Goal: Find specific page/section: Find specific page/section

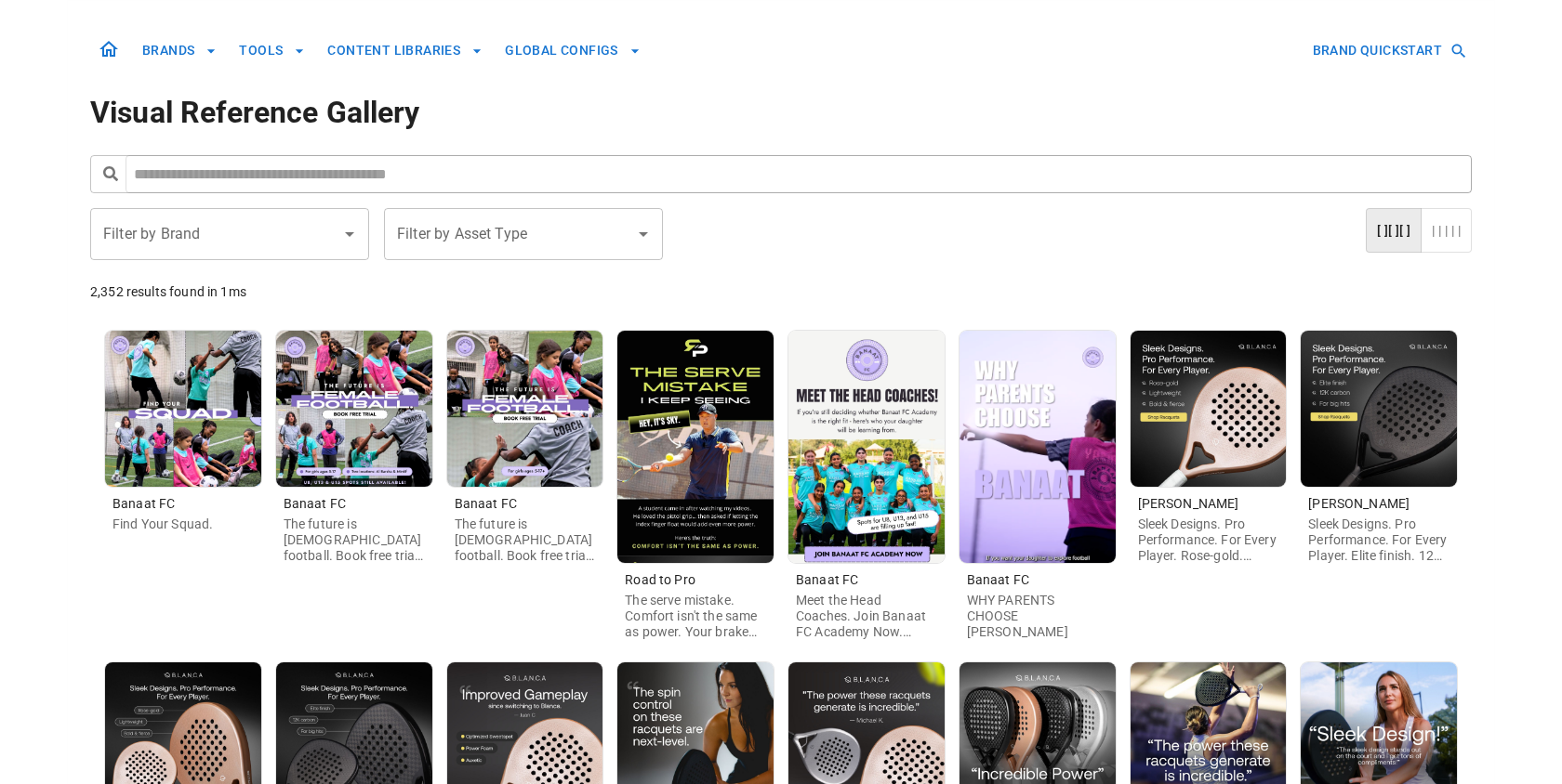
click at [265, 227] on input "Filter by Brand" at bounding box center [215, 234] width 234 height 35
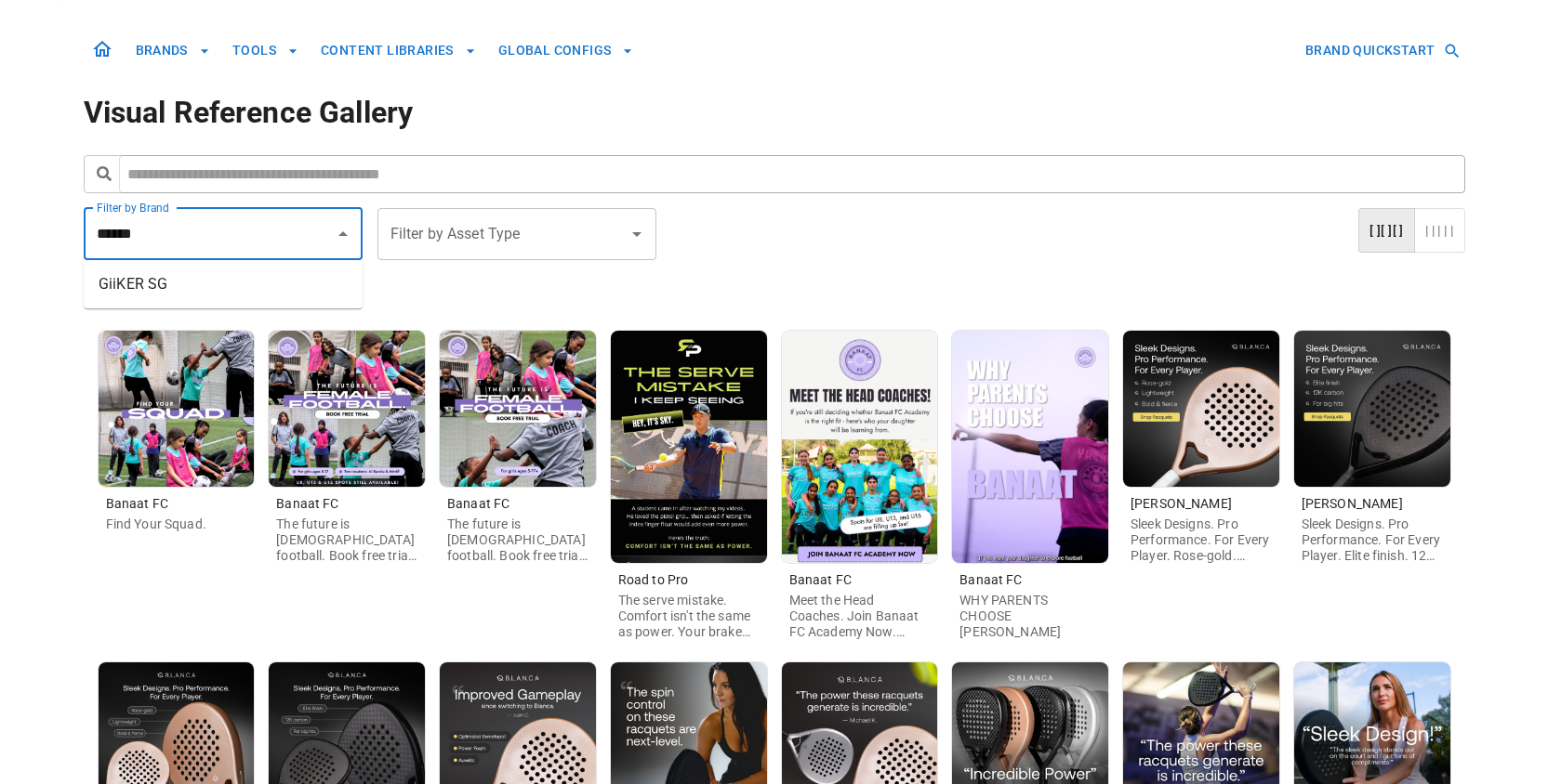
click at [229, 278] on li "GiiKER SG" at bounding box center [223, 284] width 279 height 33
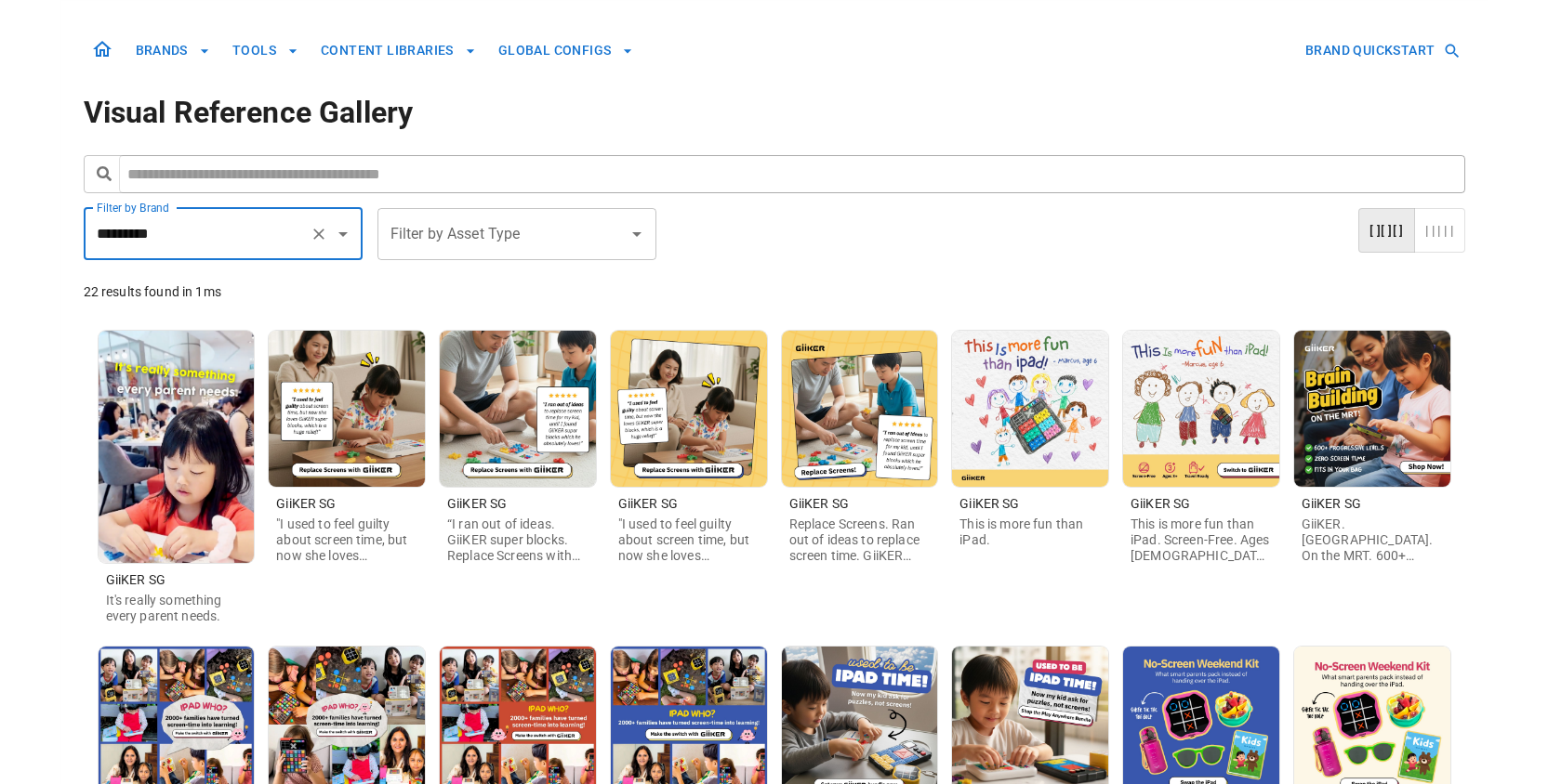
type input "*********"
click at [176, 435] on img at bounding box center [176, 447] width 156 height 232
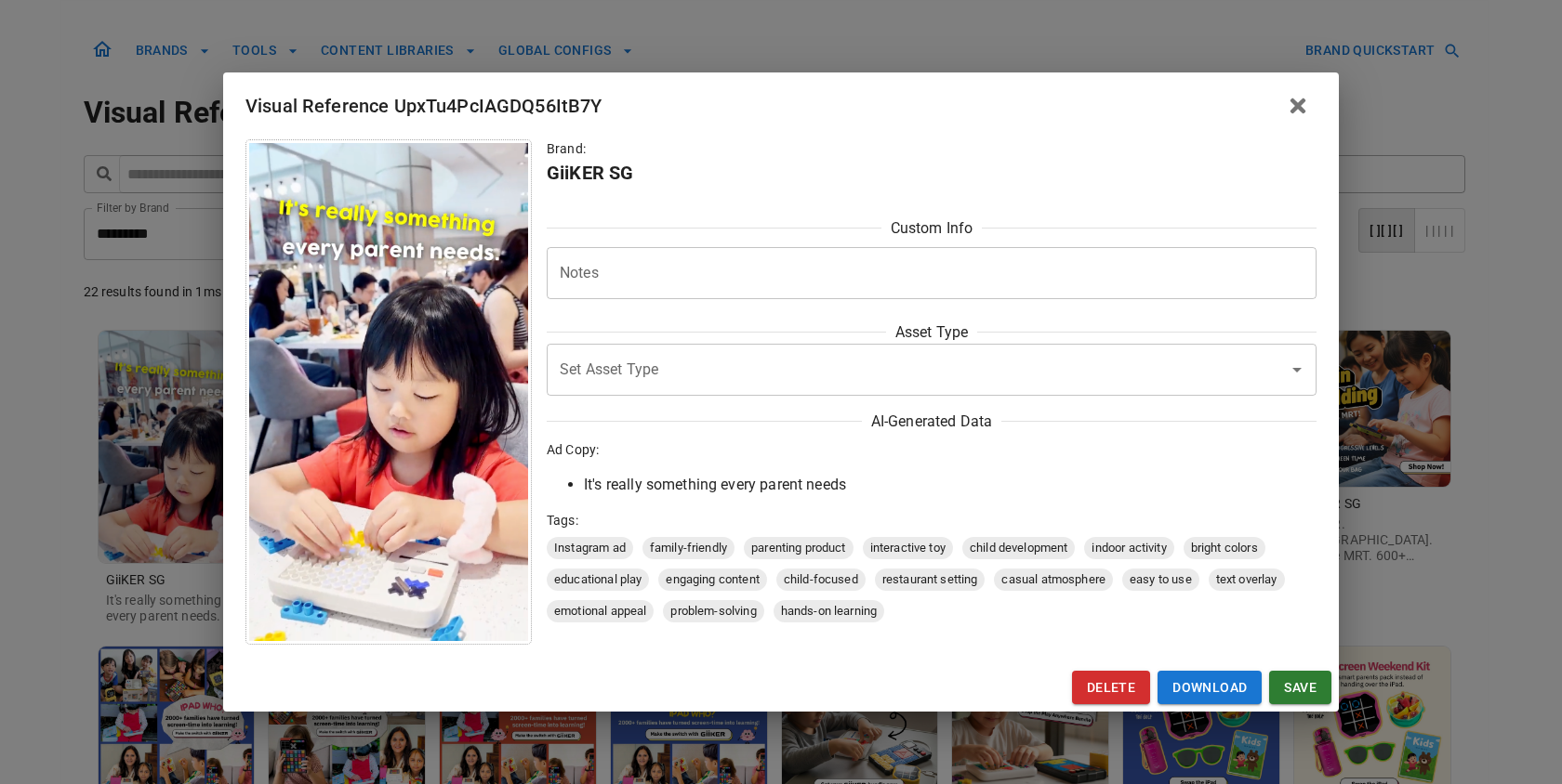
click at [421, 364] on img at bounding box center [388, 392] width 279 height 498
click at [654, 366] on input "Set Asset Type" at bounding box center [905, 369] width 701 height 35
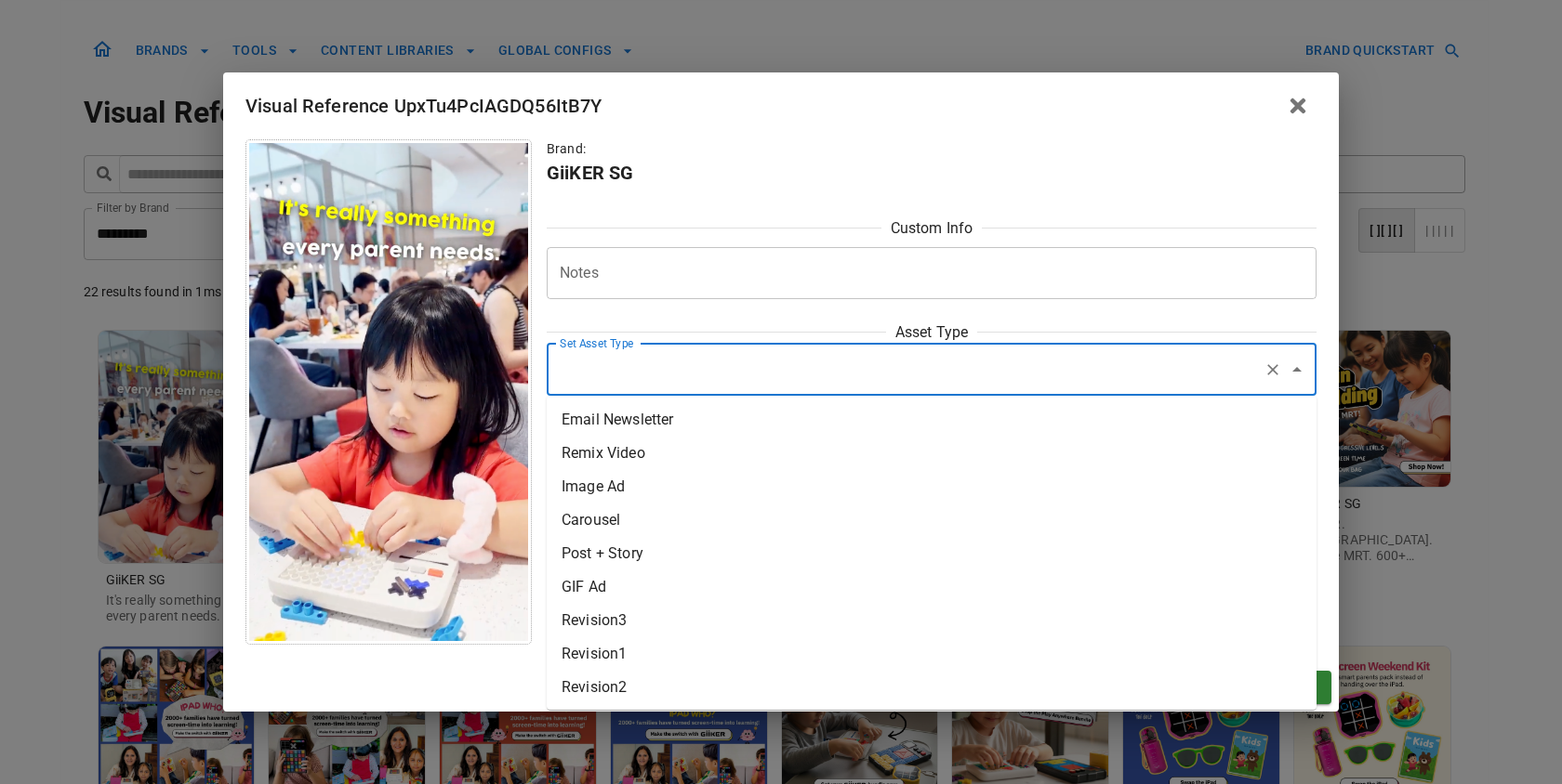
click at [670, 186] on h6 "GiiKER SG" at bounding box center [931, 173] width 770 height 29
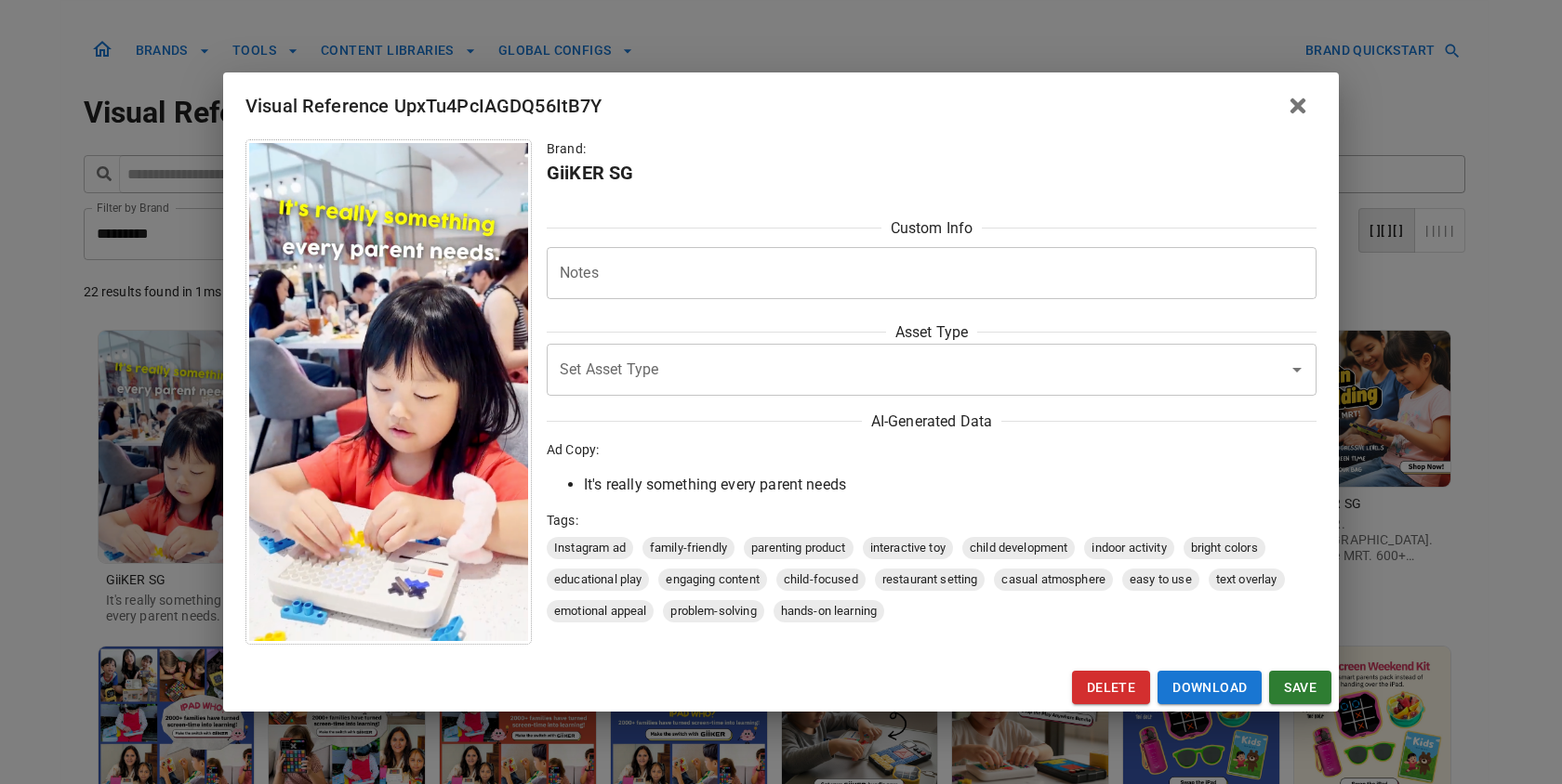
click at [474, 108] on h2 "Visual Reference UpxTu4PcIAGDQ56ItB7Y" at bounding box center [781, 106] width 1116 height 67
drag, startPoint x: 445, startPoint y: 99, endPoint x: 516, endPoint y: 108, distance: 71.6
click at [513, 107] on h2 "Visual Reference UpxTu4PcIAGDQ56ItB7Y" at bounding box center [781, 106] width 1116 height 67
click at [516, 108] on h2 "Visual Reference UpxTu4PcIAGDQ56ItB7Y" at bounding box center [781, 106] width 1116 height 67
click at [1414, 368] on div "Visual Reference UpxTu4PcIAGDQ56ItB7Y Brand: GiiKER SG Custom Info Notes * Note…" at bounding box center [781, 392] width 1562 height 784
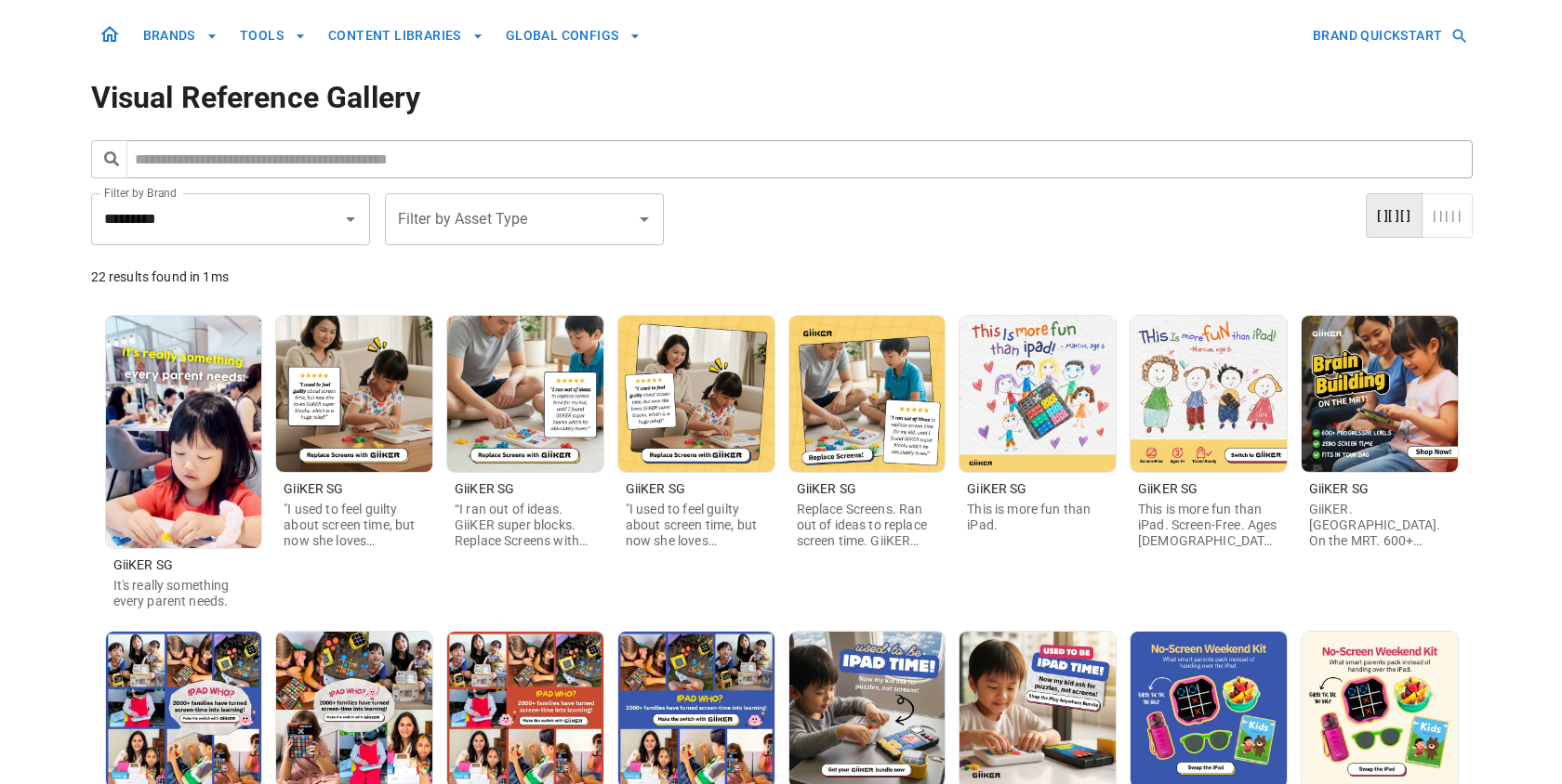
scroll to position [37, 0]
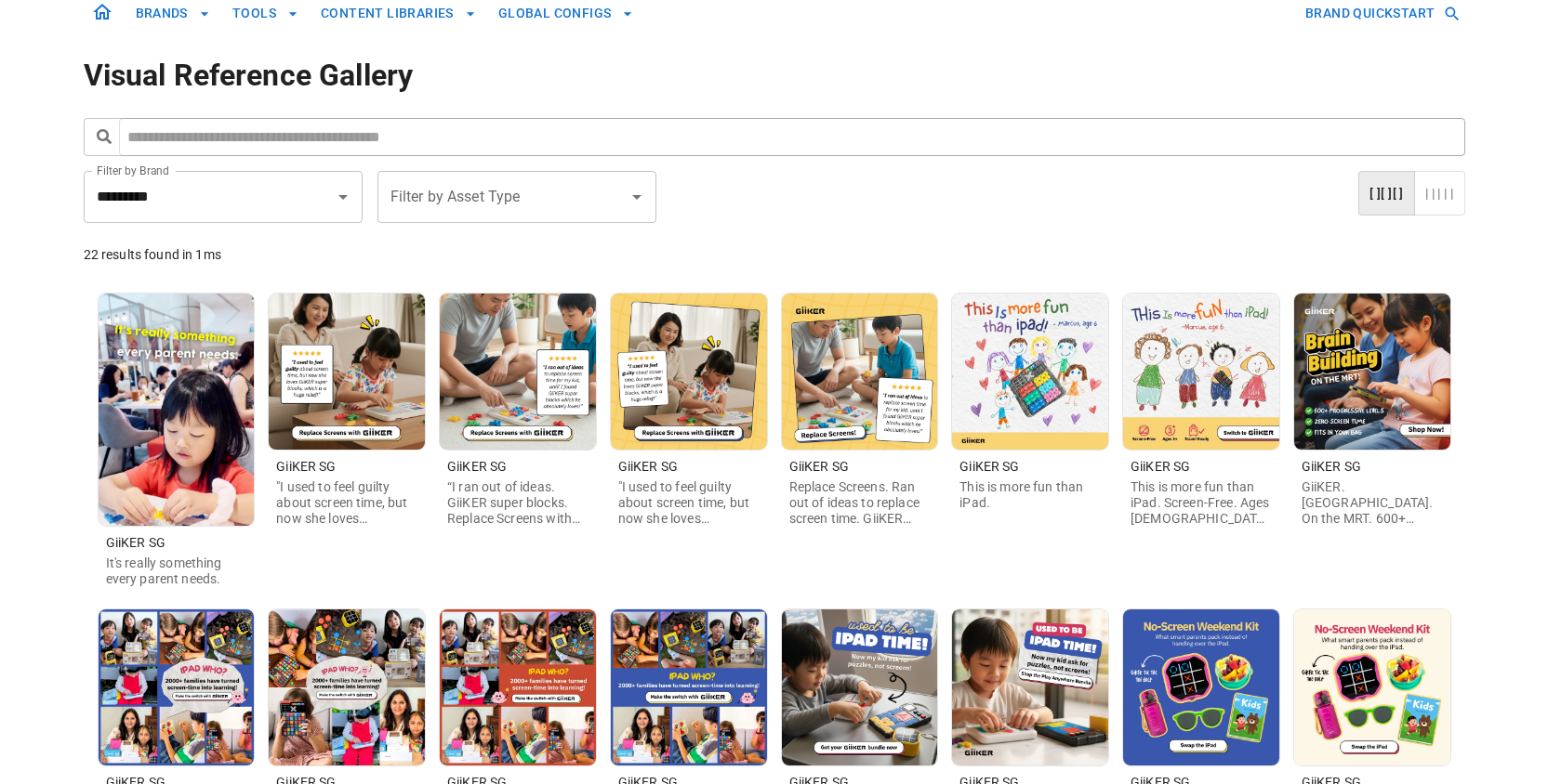
click at [351, 378] on img at bounding box center [346, 371] width 156 height 156
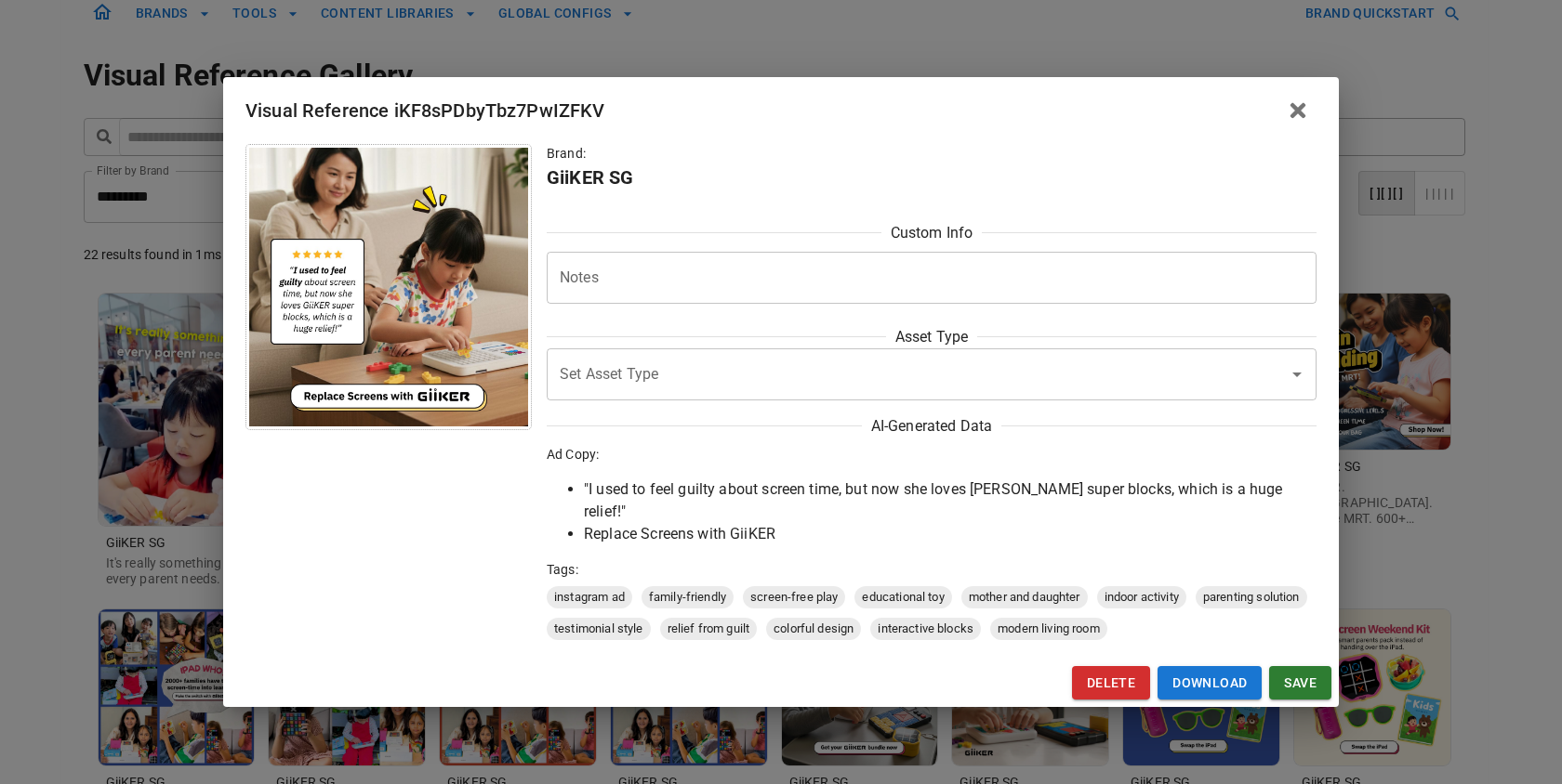
click at [1418, 376] on div "Visual Reference iKF8sPDbyTbz7PwIZFKV Brand: GiiKER SG Custom Info Notes * Note…" at bounding box center [781, 392] width 1562 height 784
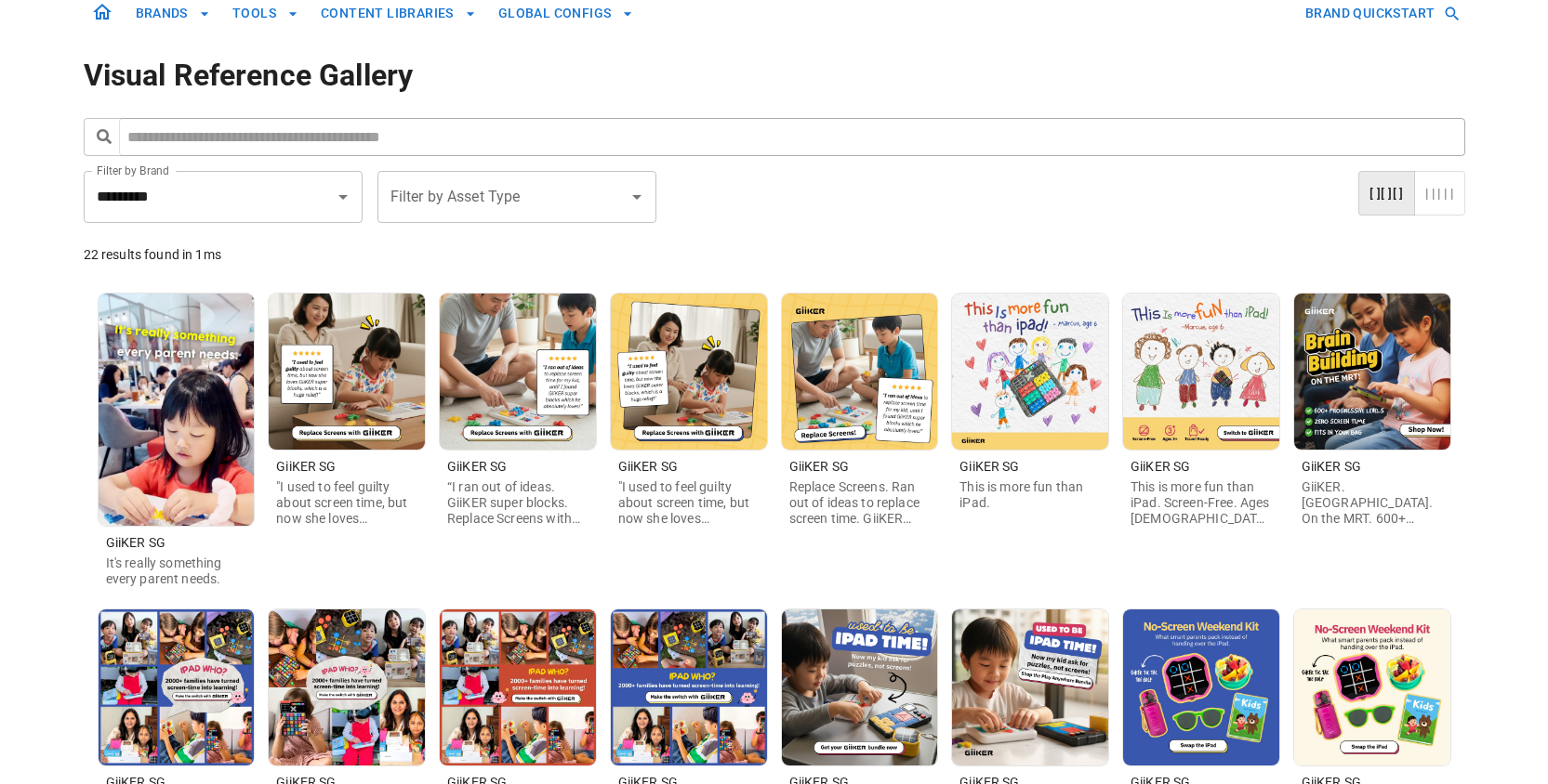
click at [1324, 383] on img at bounding box center [1371, 371] width 156 height 156
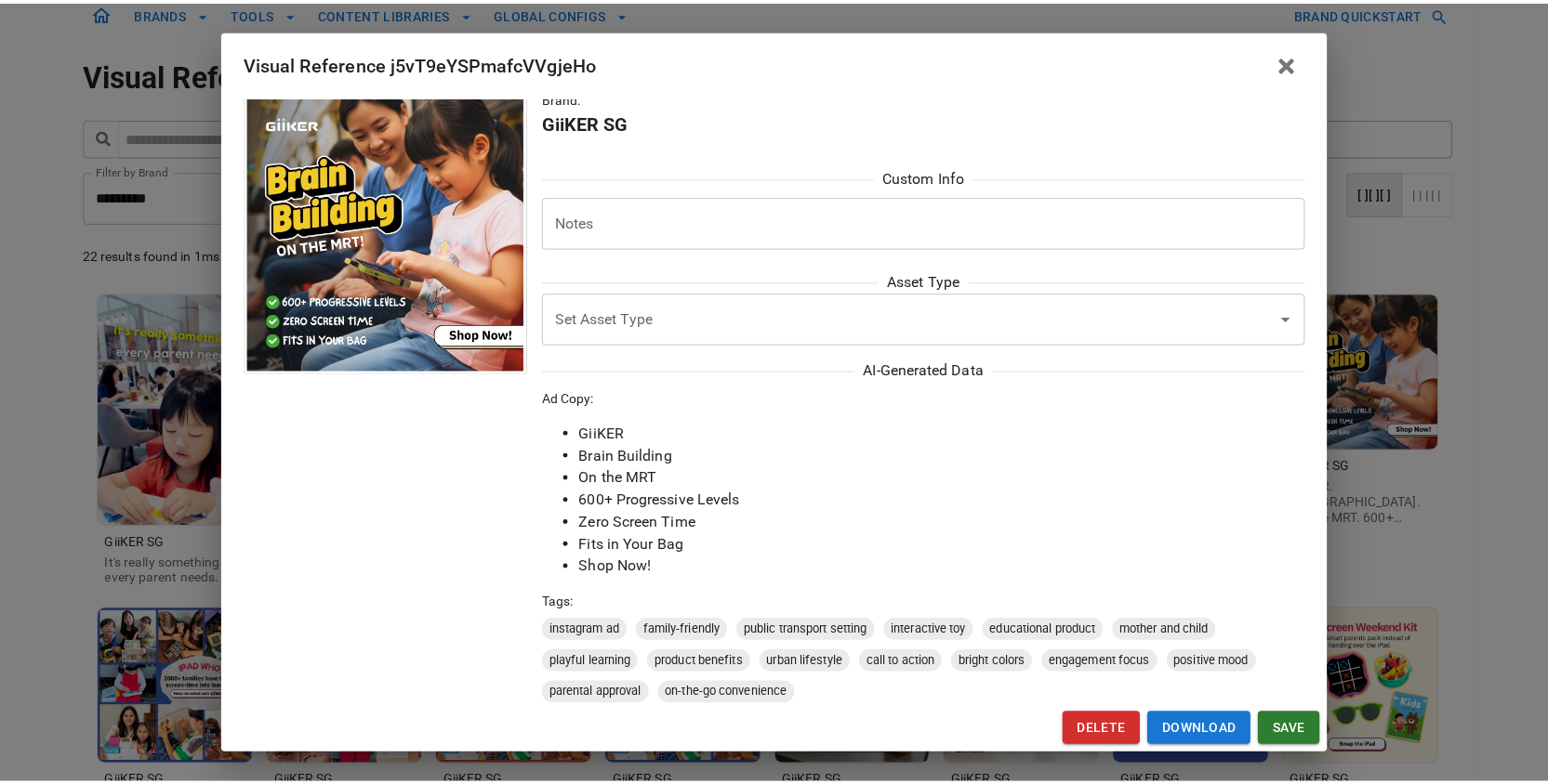
scroll to position [0, 0]
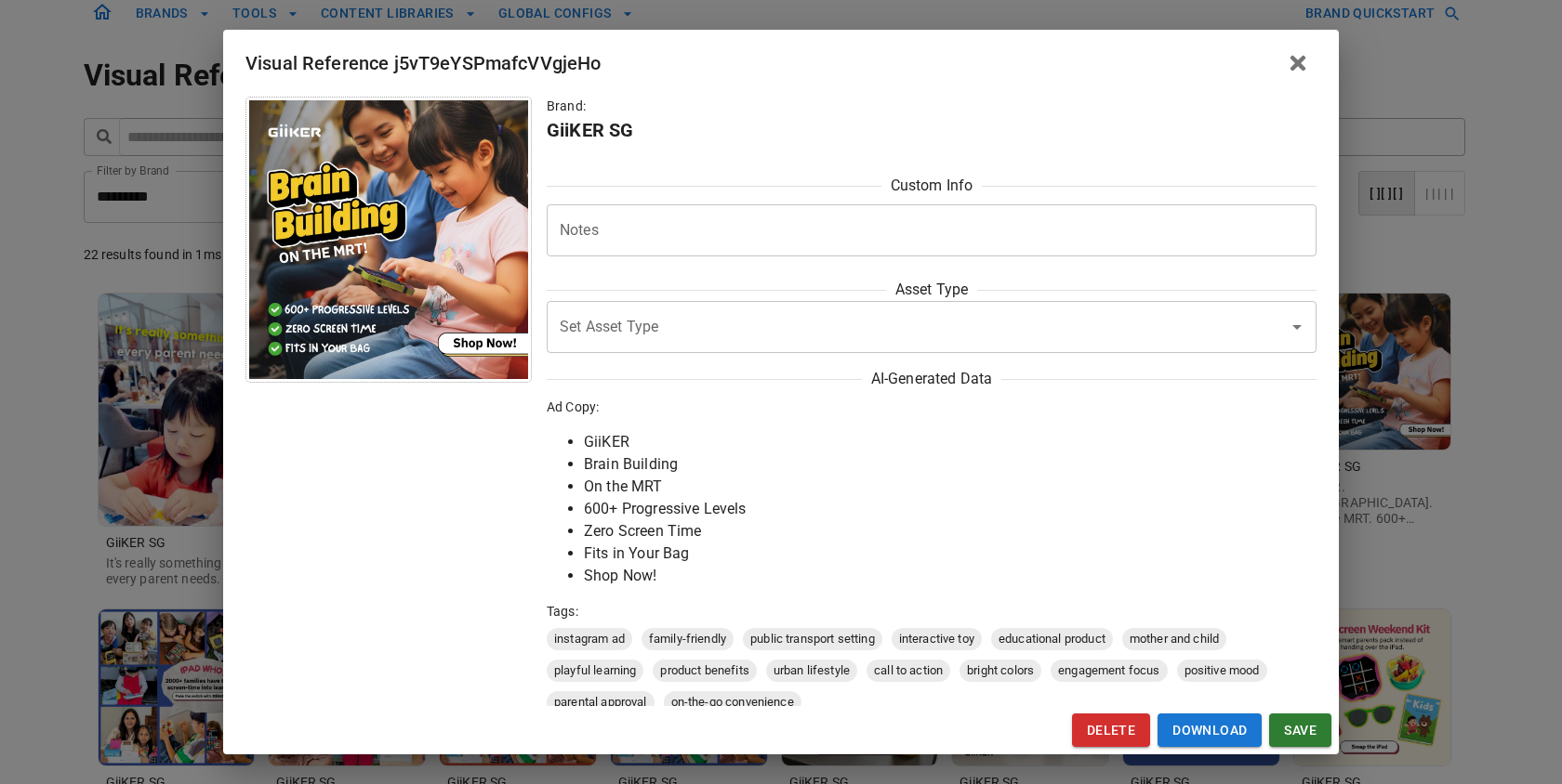
click at [1369, 407] on div "Visual Reference j5vT9eYSPmafcVVgjeHo Brand: GiiKER SG Custom Info Notes * Note…" at bounding box center [781, 392] width 1562 height 784
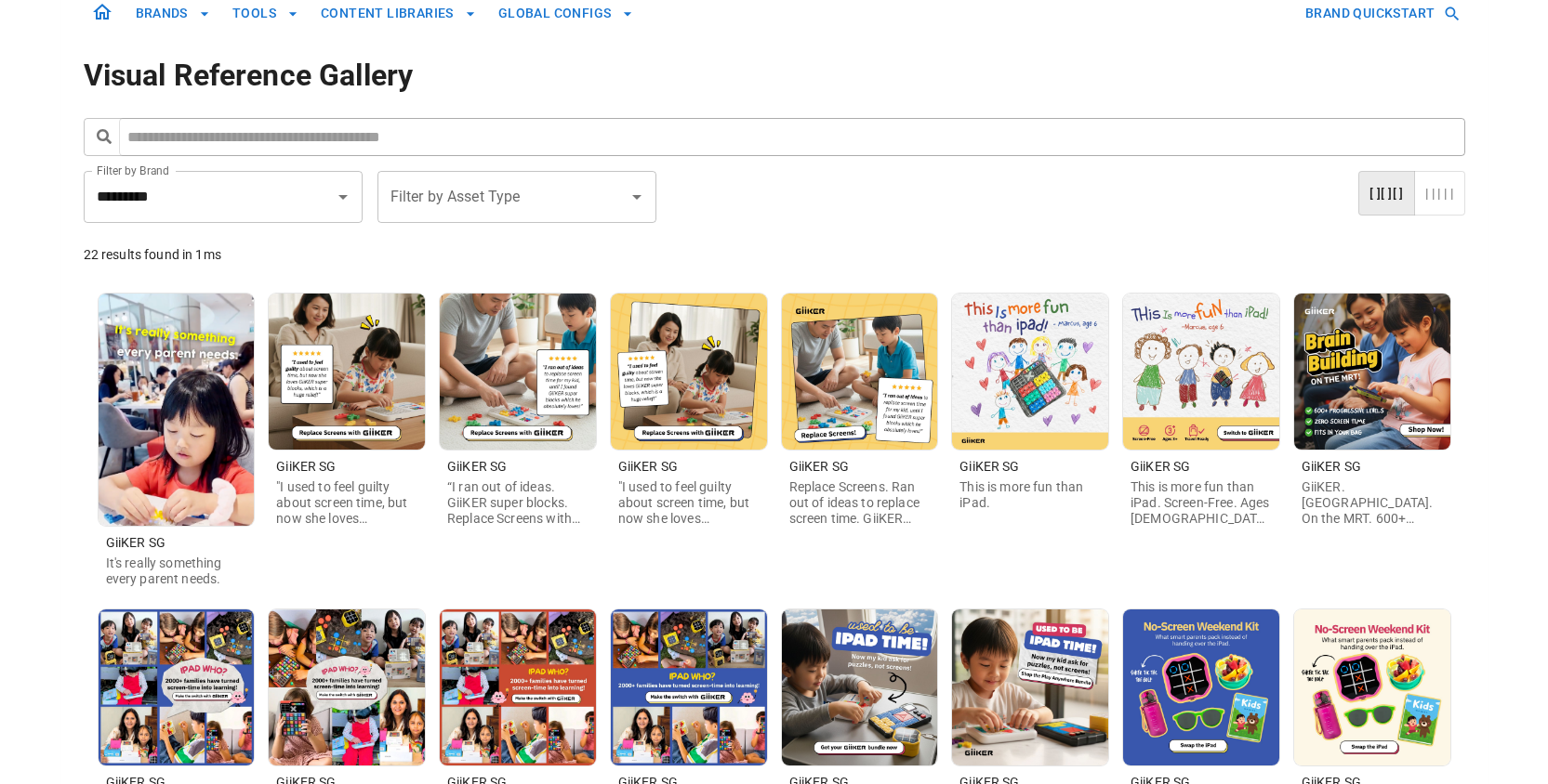
click at [1021, 425] on img at bounding box center [1029, 371] width 156 height 156
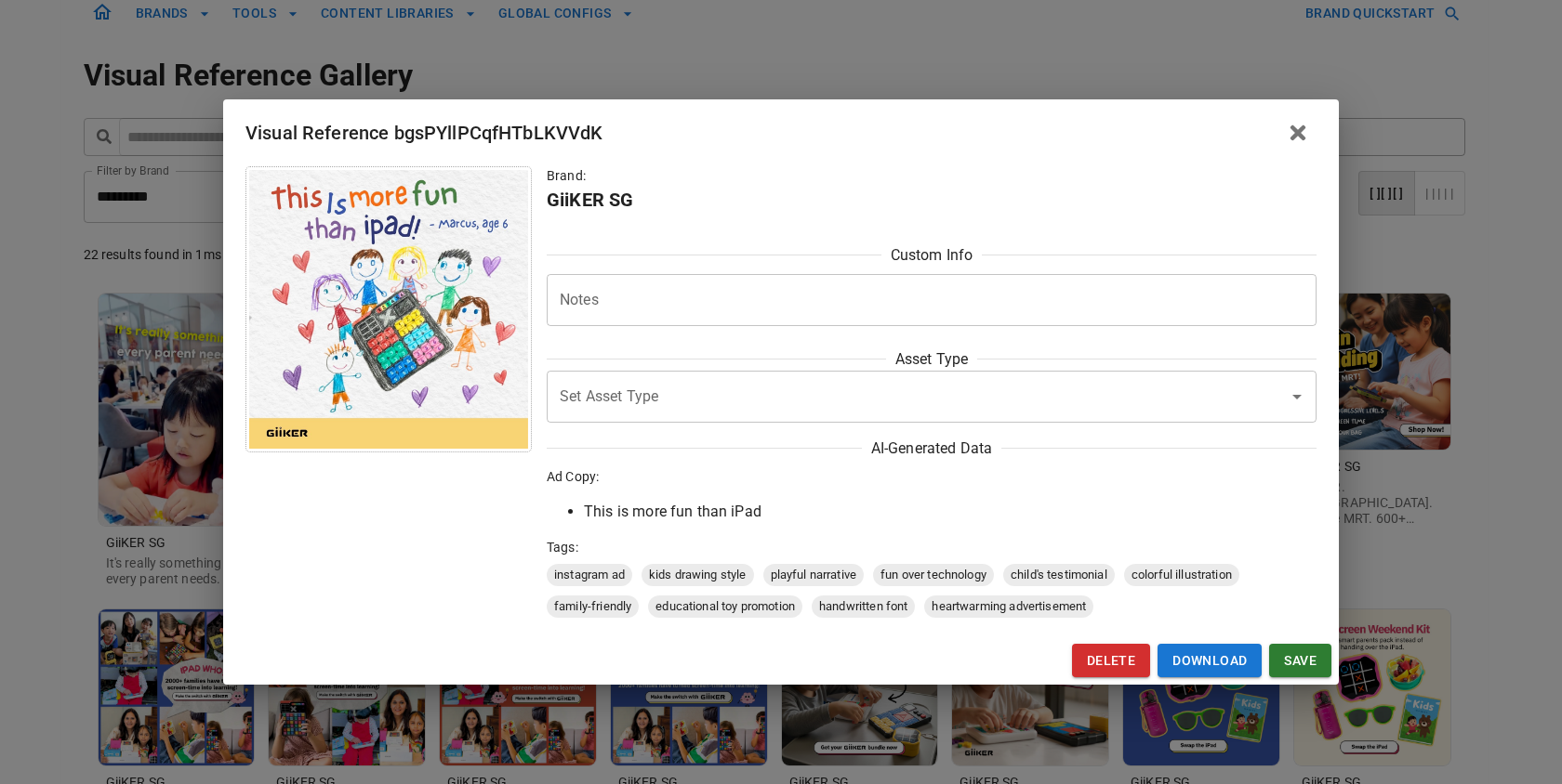
click at [1413, 420] on div "Visual Reference bgsPYllPCqfHTbLKVVdK Brand: GiiKER SG Custom Info Notes * Note…" at bounding box center [781, 392] width 1562 height 784
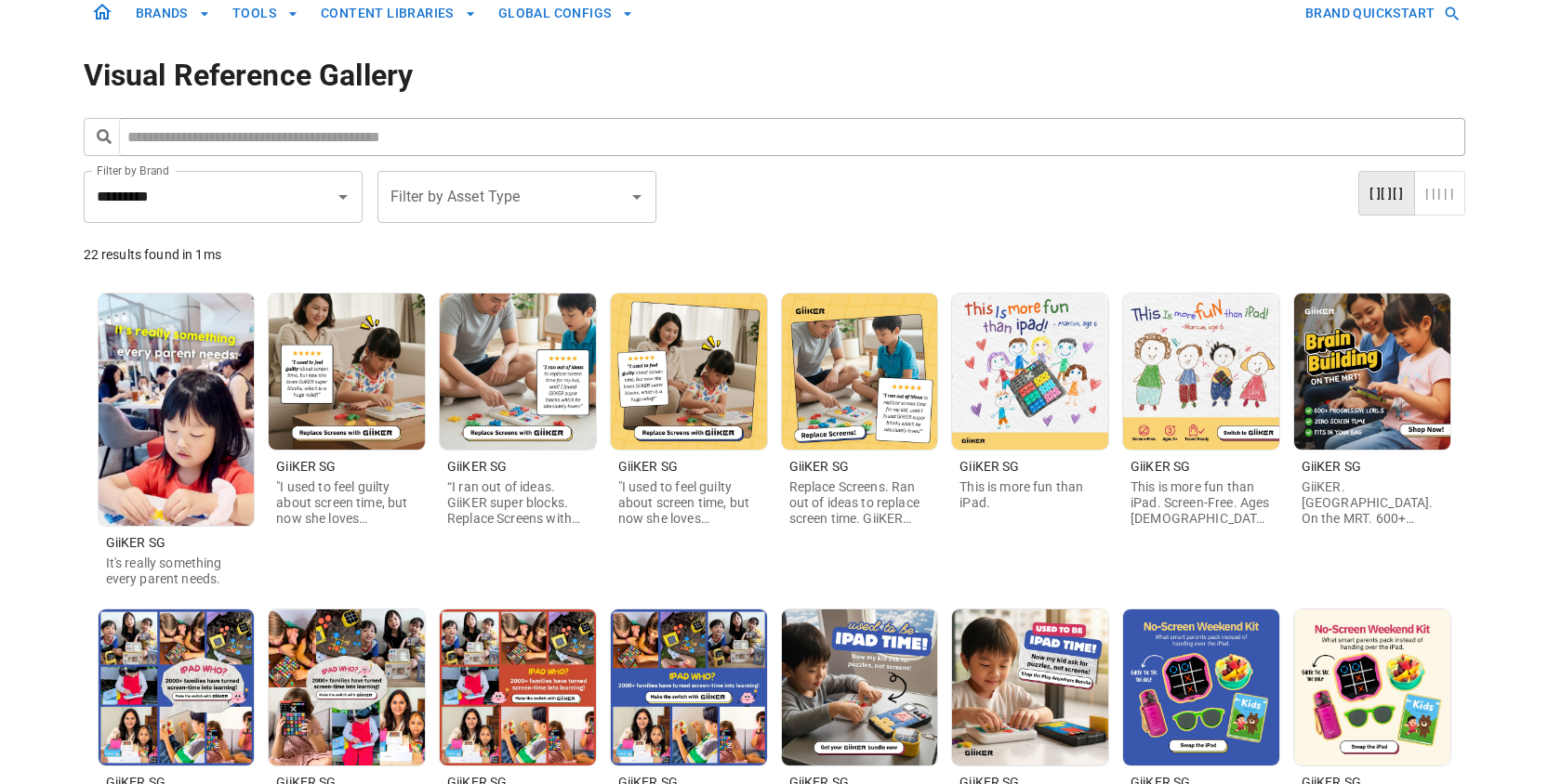
click at [1156, 372] on img at bounding box center [1200, 371] width 156 height 156
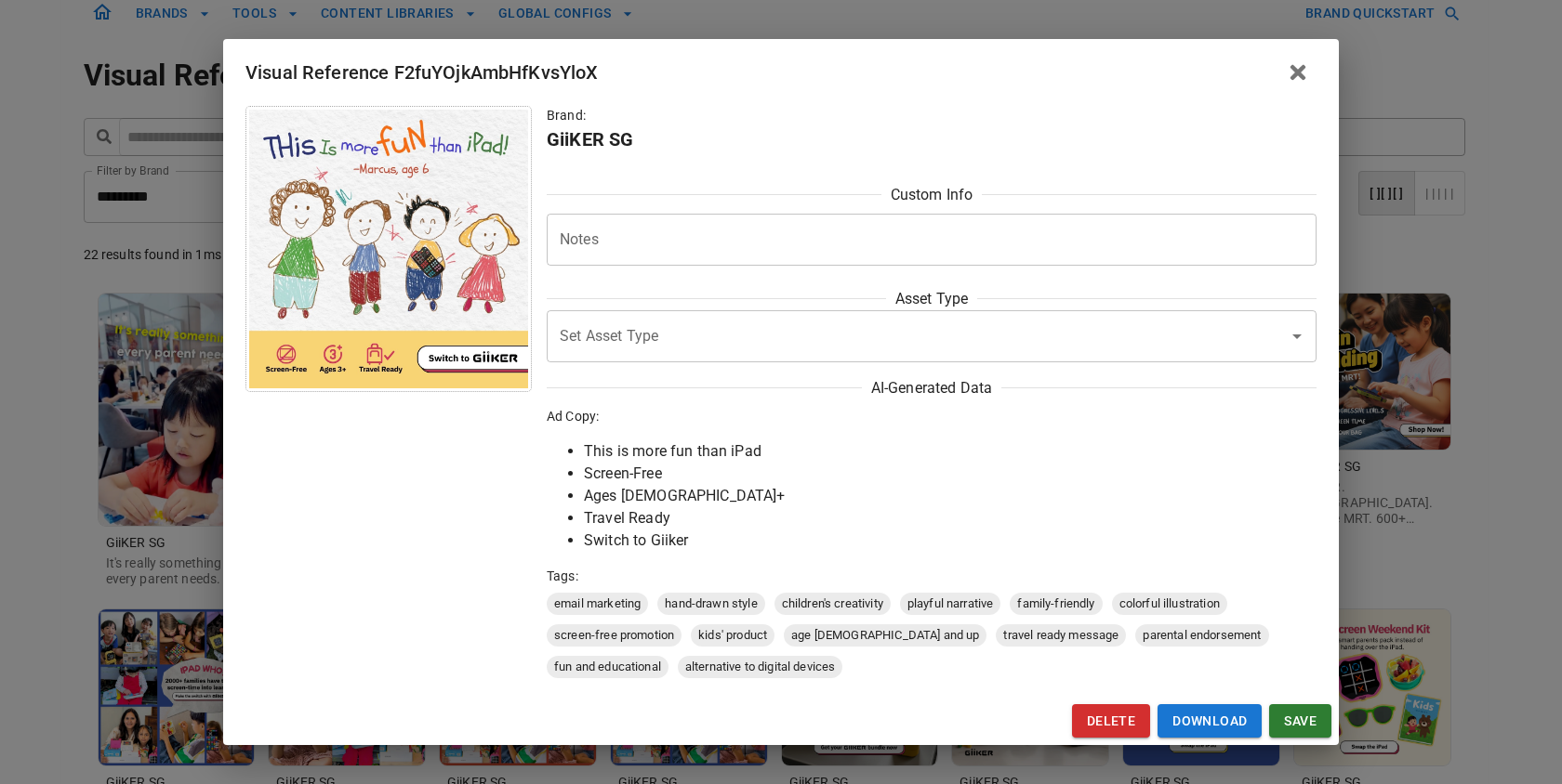
drag, startPoint x: 1439, startPoint y: 412, endPoint x: 1414, endPoint y: 407, distance: 25.5
click at [1439, 412] on div "Visual Reference F2fuYOjkAmbHfKvsYloX Brand: GiiKER SG Custom Info Notes * Note…" at bounding box center [781, 392] width 1562 height 784
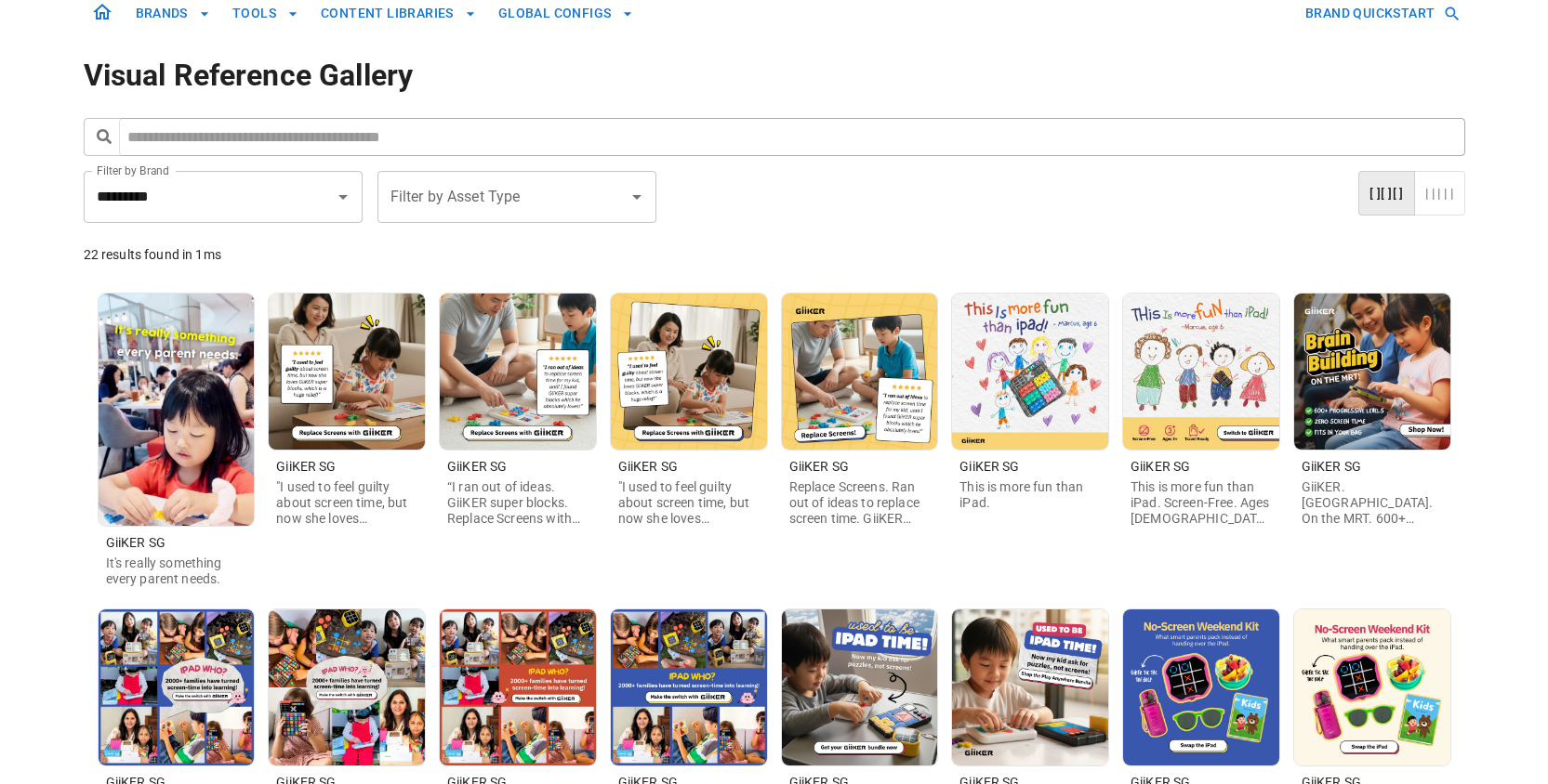
click at [911, 337] on img at bounding box center [859, 371] width 156 height 156
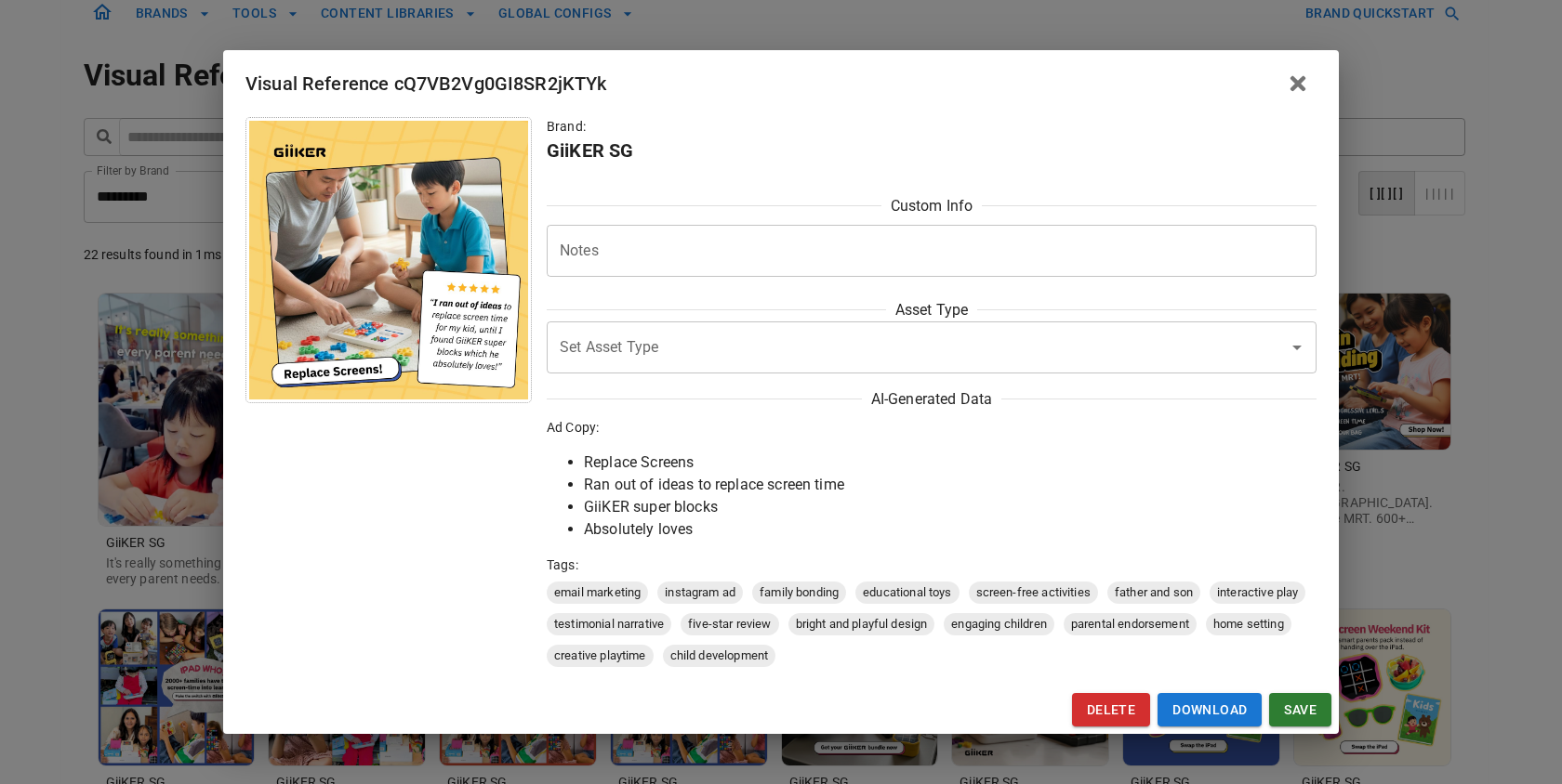
click at [1356, 399] on div "Visual Reference cQ7VB2Vg0GI8SR2jKTYk Brand: GiiKER SG Custom Info Notes * Note…" at bounding box center [781, 392] width 1562 height 784
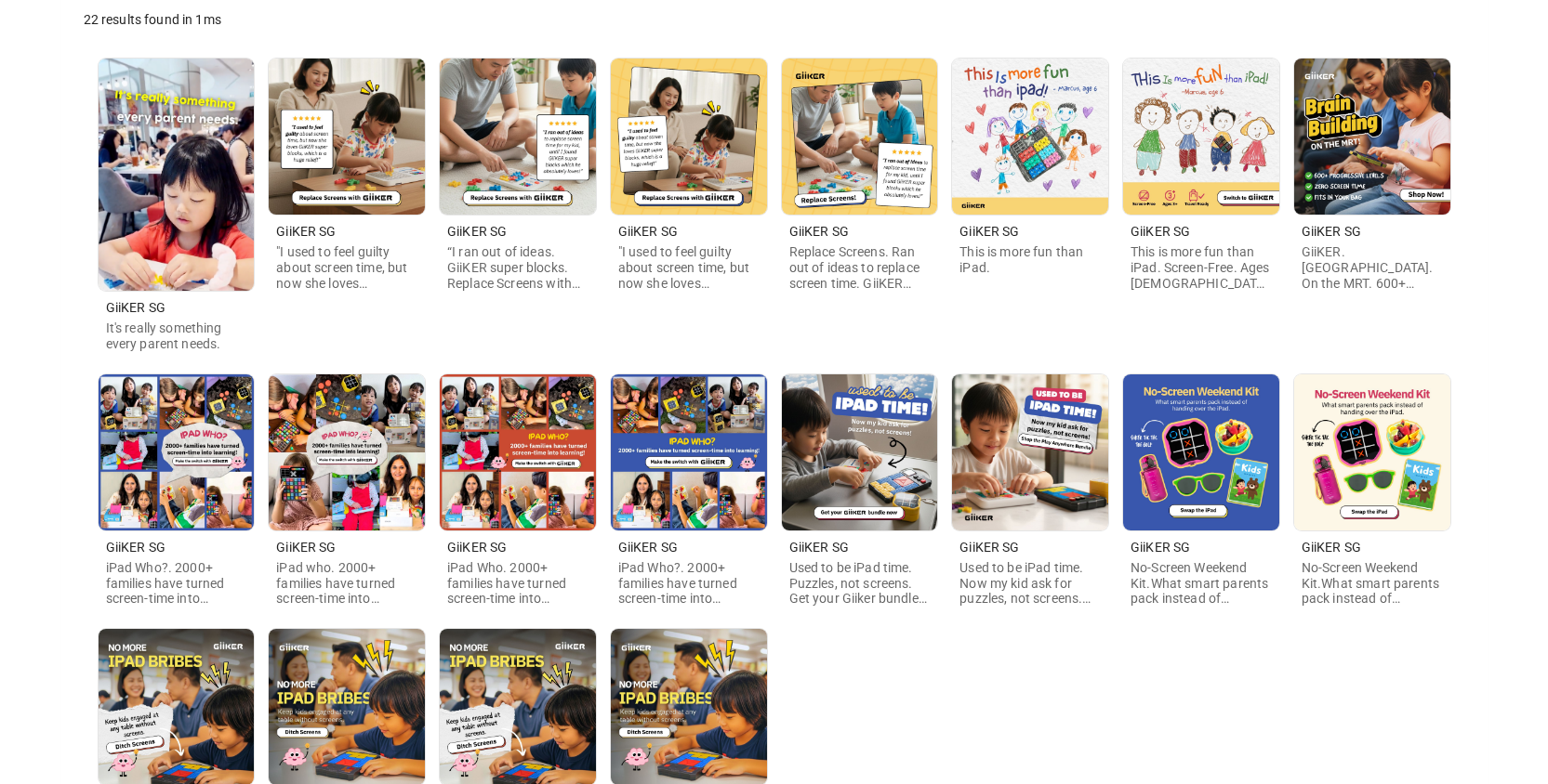
scroll to position [470, 0]
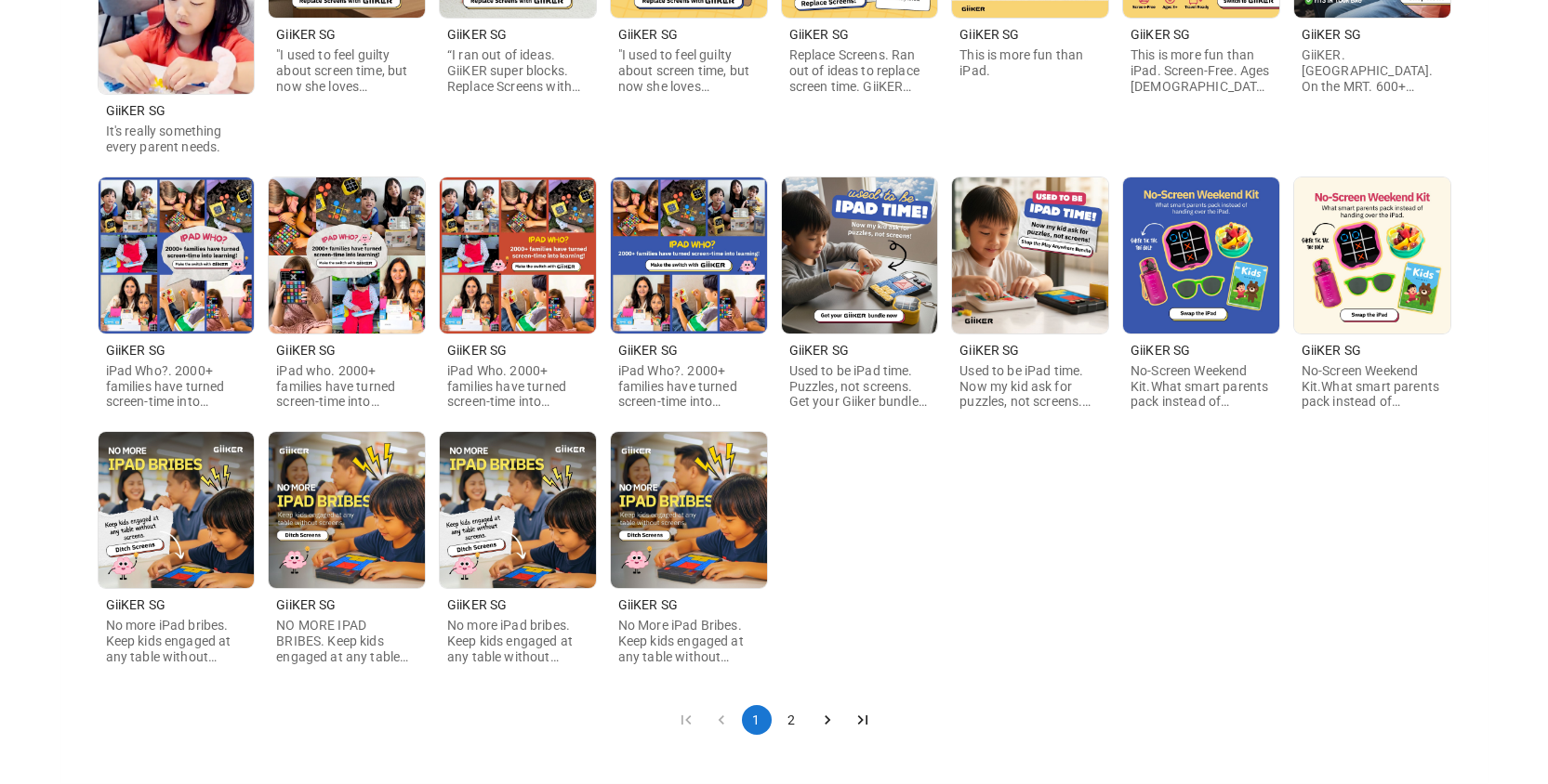
click at [741, 521] on img at bounding box center [688, 510] width 156 height 156
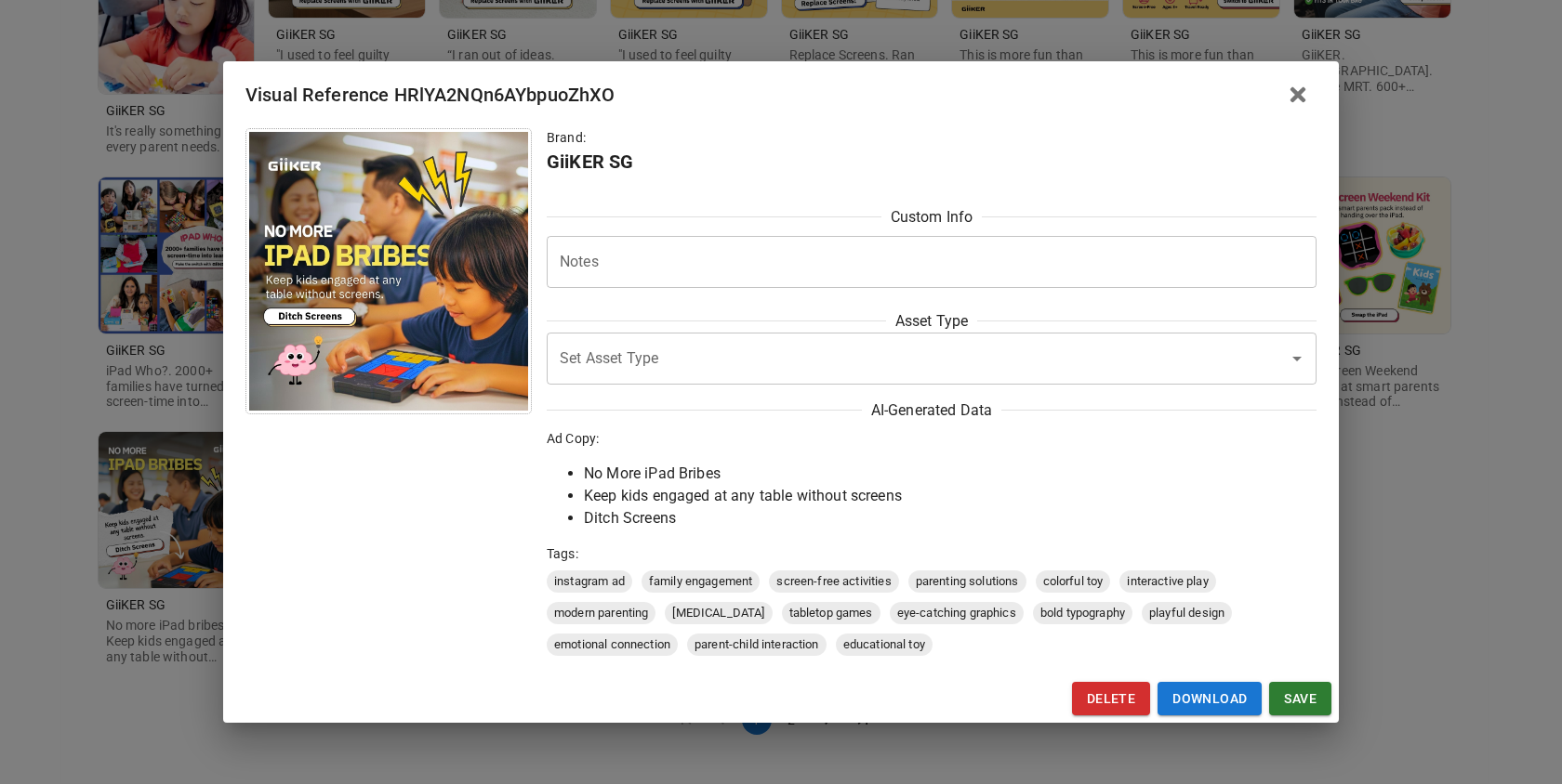
click at [1390, 379] on div "Visual Reference HRlYA2NQn6AYbpuoZhXO Brand: GiiKER SG Custom Info Notes * Note…" at bounding box center [781, 392] width 1562 height 784
